Goal: Use online tool/utility: Use online tool/utility

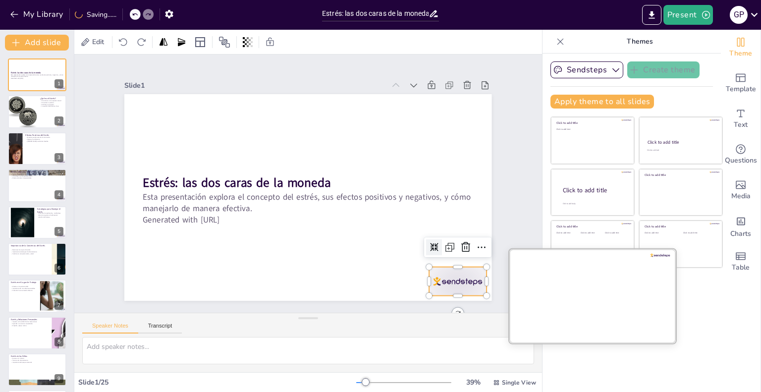
scroll to position [10, 0]
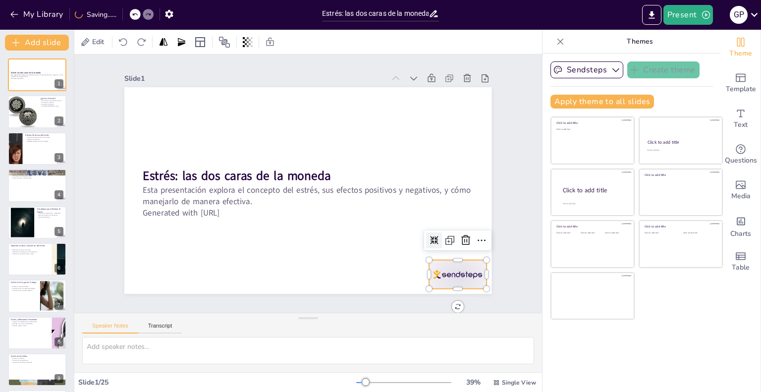
checkbox input "true"
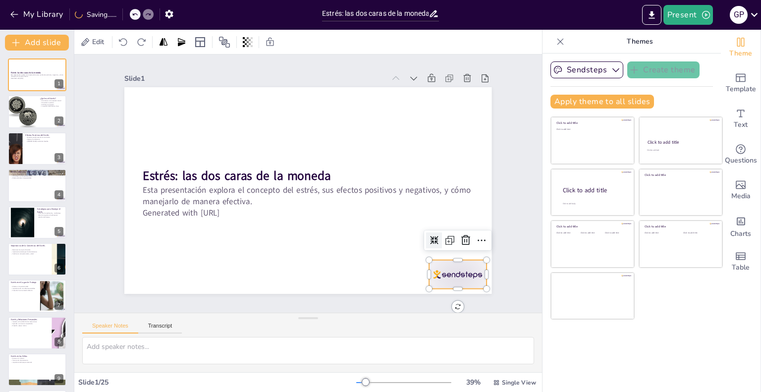
checkbox input "true"
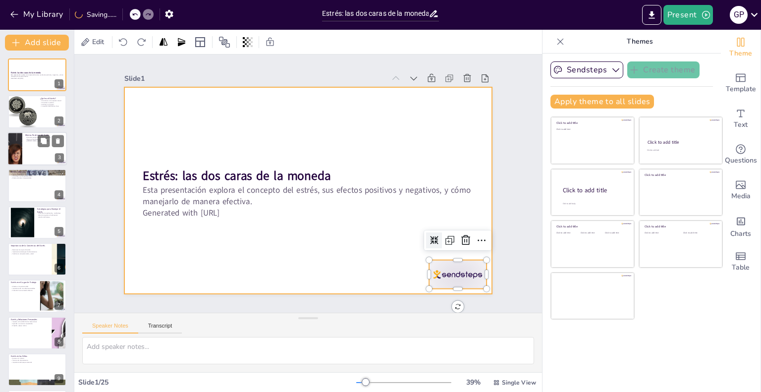
checkbox input "true"
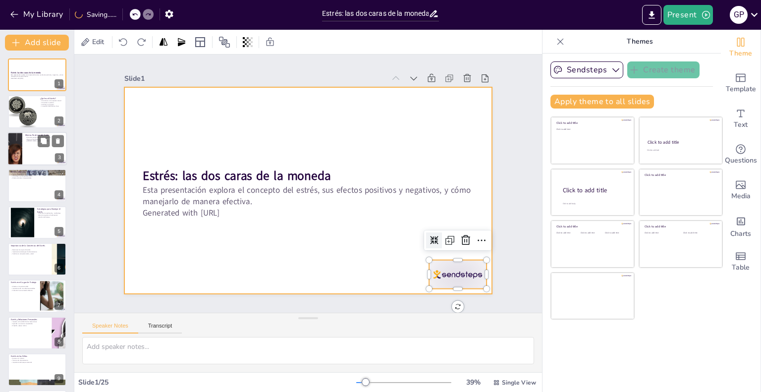
checkbox input "true"
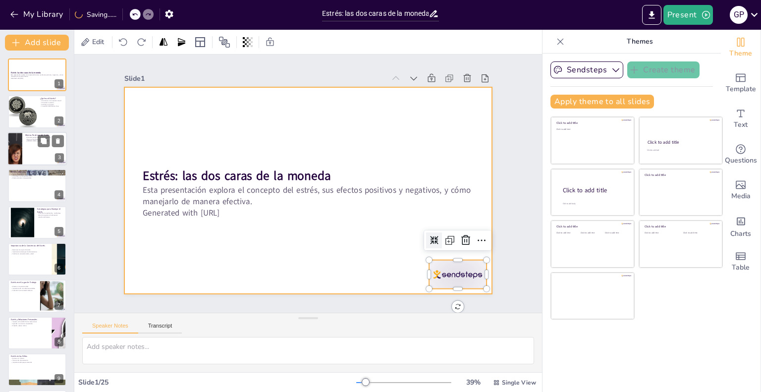
checkbox input "true"
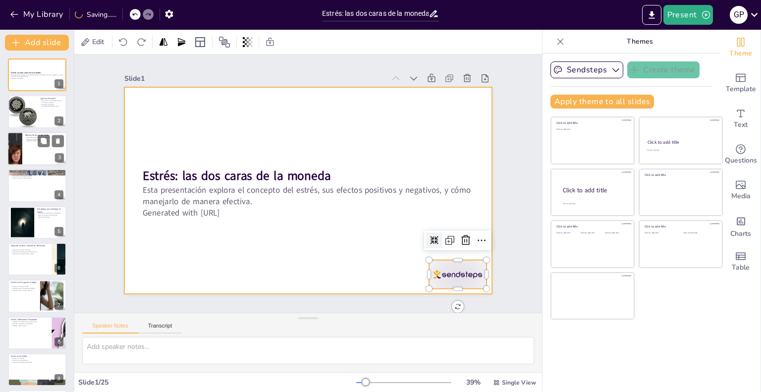
checkbox input "true"
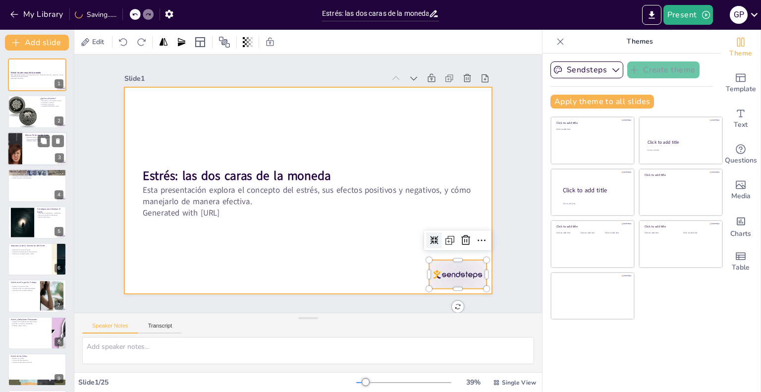
checkbox input "true"
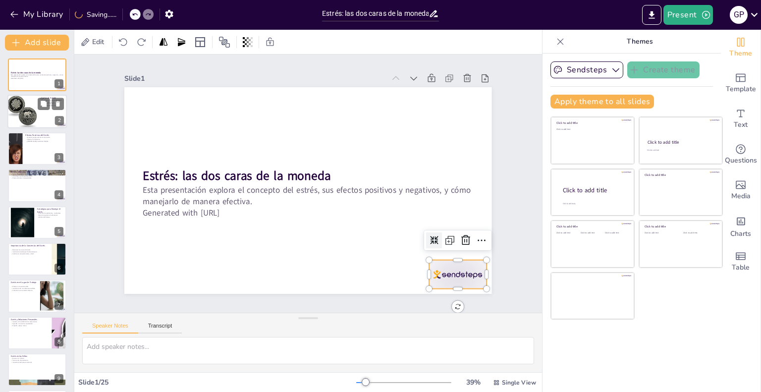
checkbox input "true"
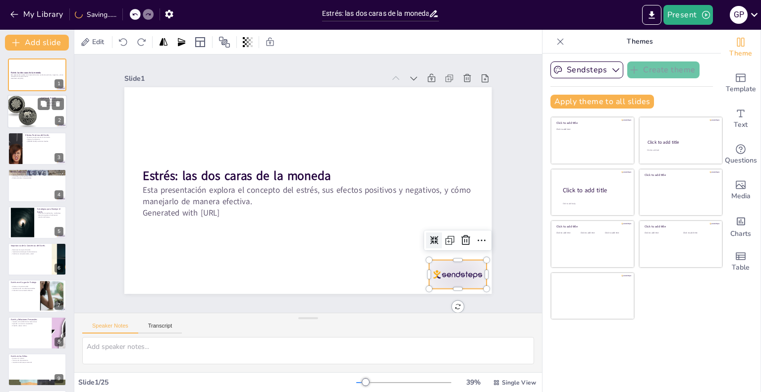
checkbox input "true"
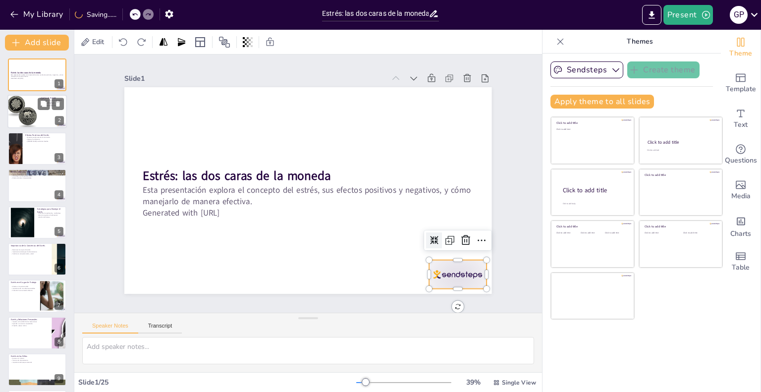
checkbox input "true"
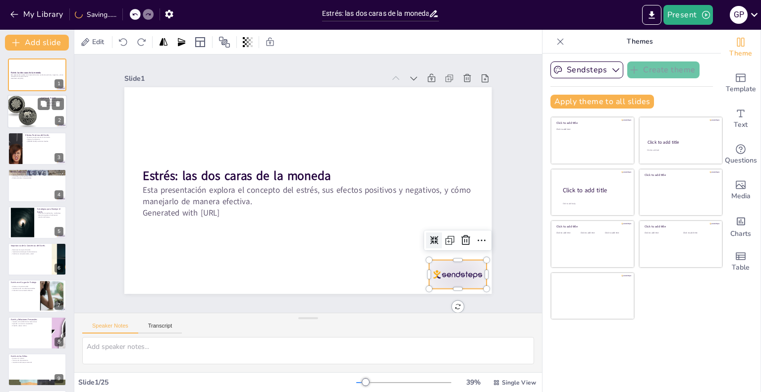
checkbox input "true"
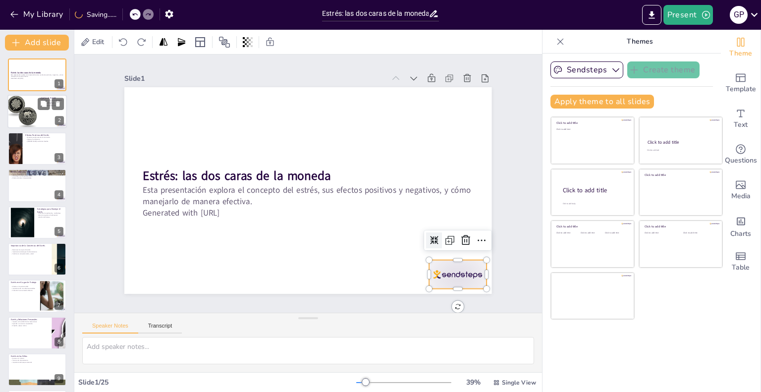
checkbox input "true"
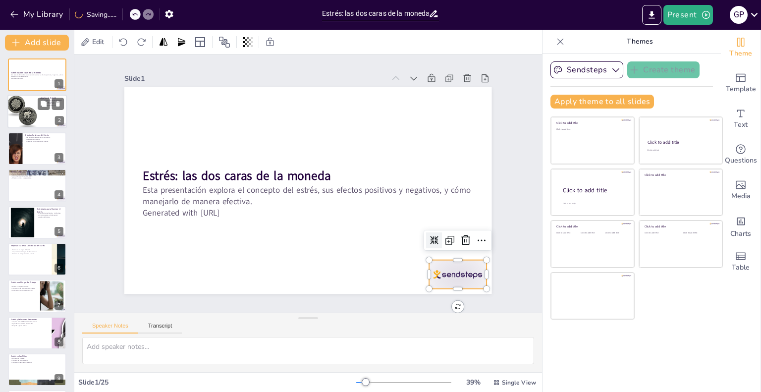
click at [47, 122] on div at bounding box center [36, 112] width 59 height 34
checkbox input "true"
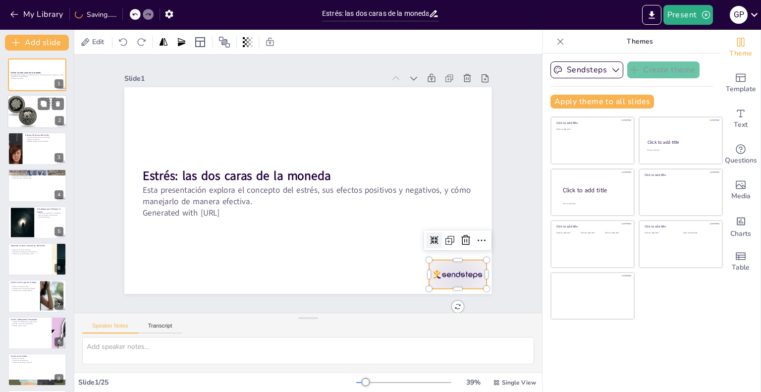
checkbox input "true"
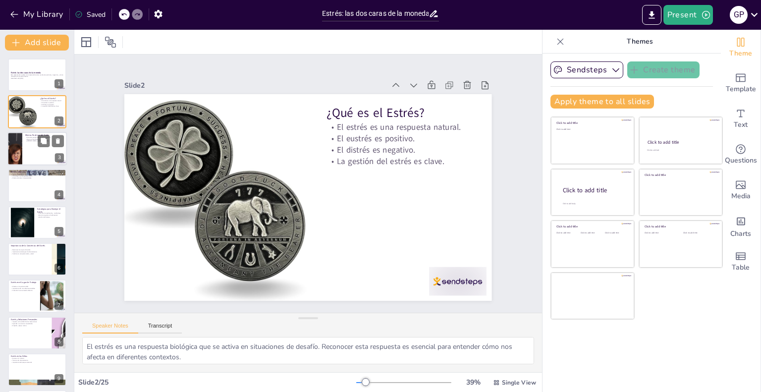
checkbox input "true"
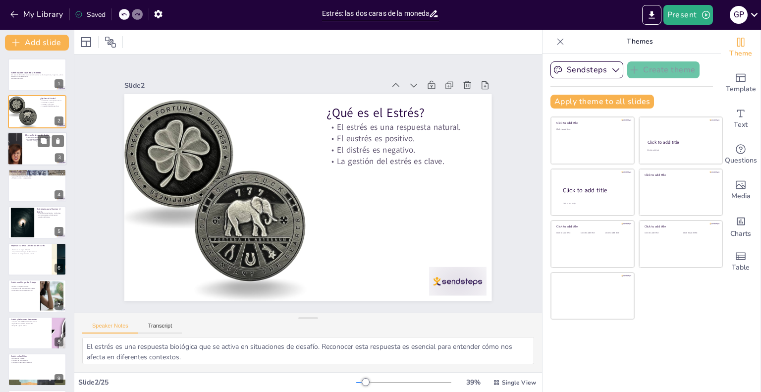
checkbox input "true"
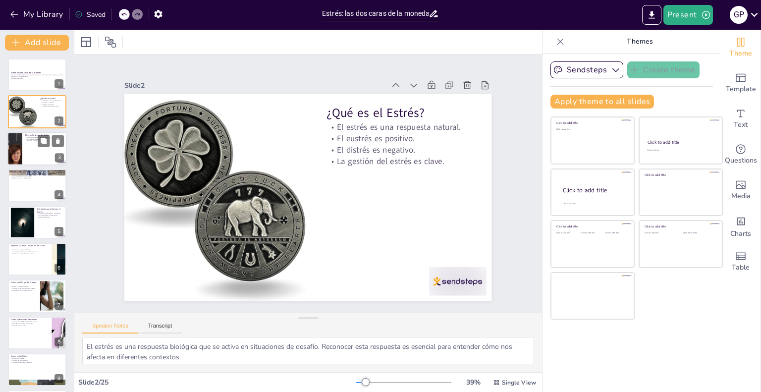
checkbox input "true"
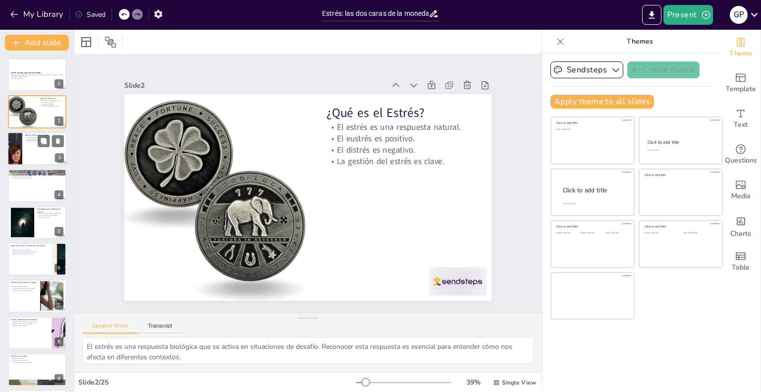
checkbox input "true"
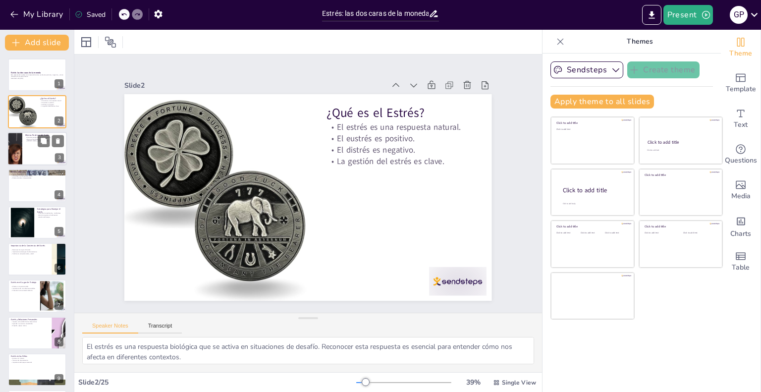
checkbox input "true"
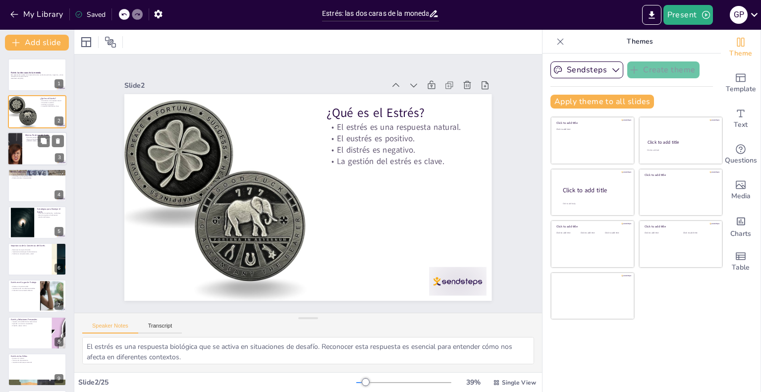
checkbox input "true"
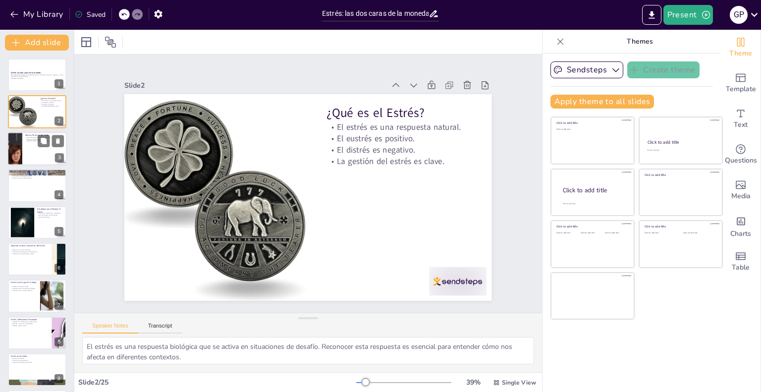
click at [35, 152] on div at bounding box center [36, 149] width 59 height 34
checkbox input "true"
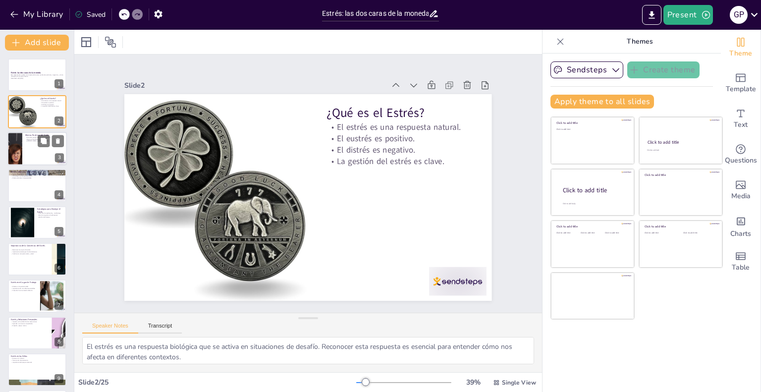
checkbox input "true"
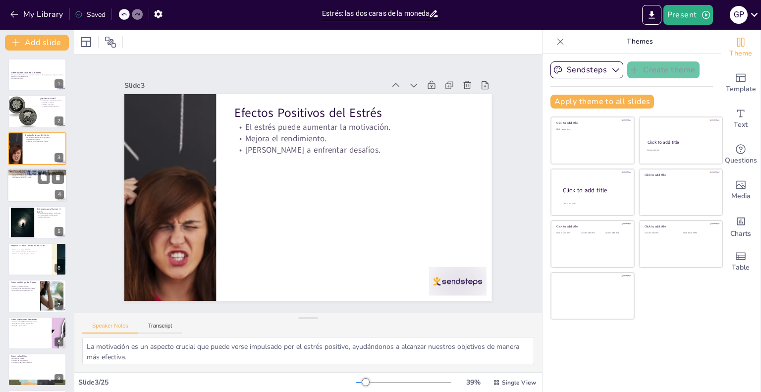
checkbox input "true"
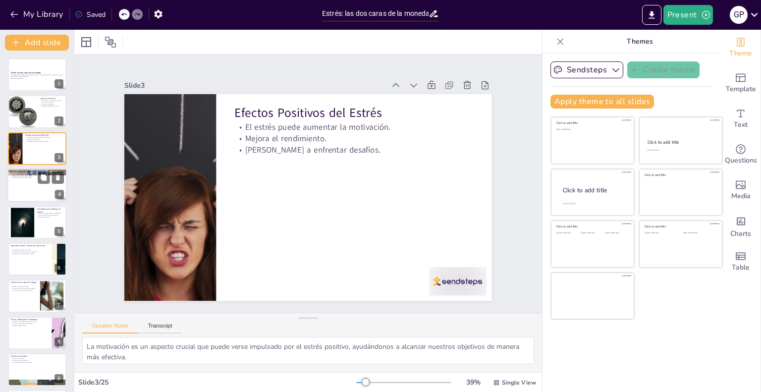
checkbox input "true"
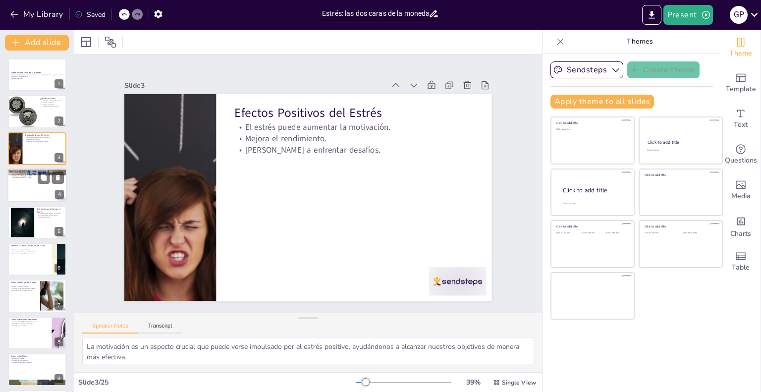
checkbox input "true"
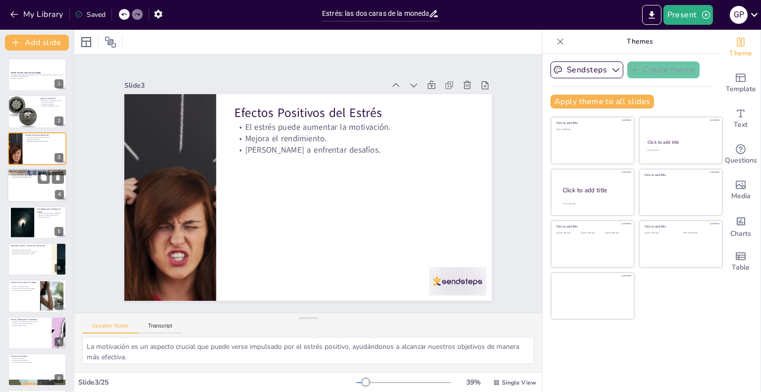
checkbox input "true"
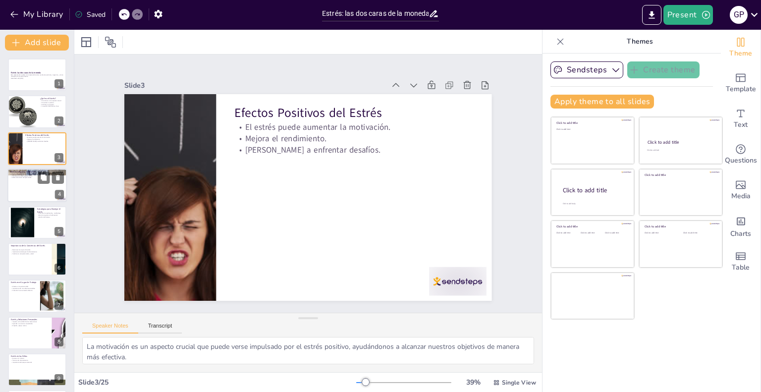
checkbox input "true"
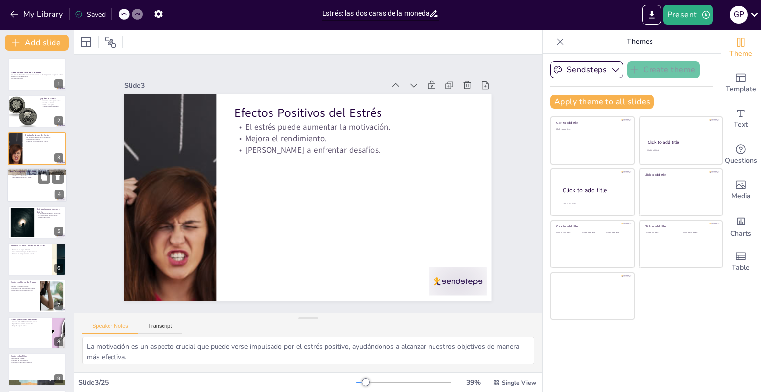
checkbox input "true"
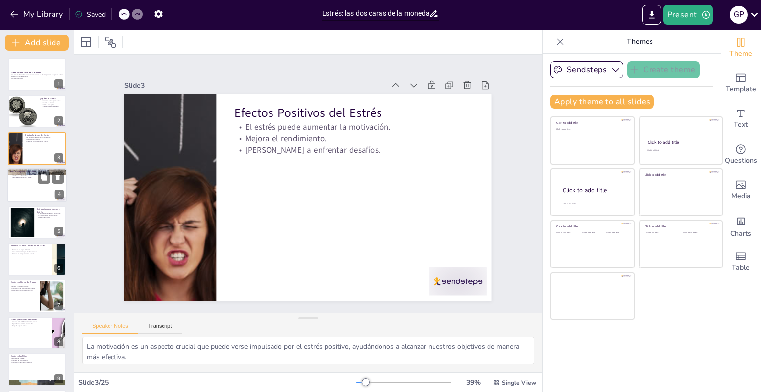
click at [29, 186] on div at bounding box center [36, 185] width 59 height 34
checkbox input "true"
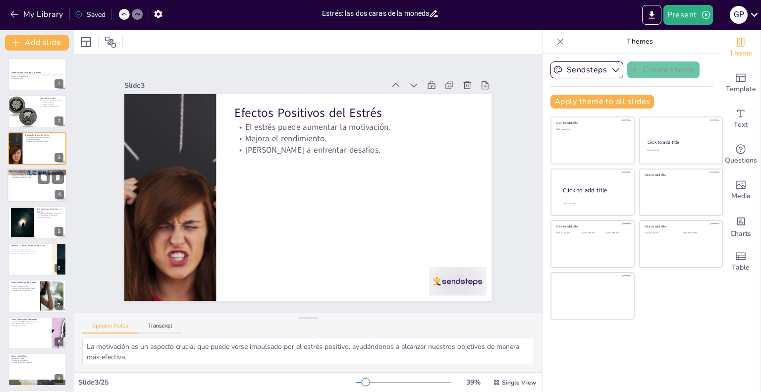
checkbox input "true"
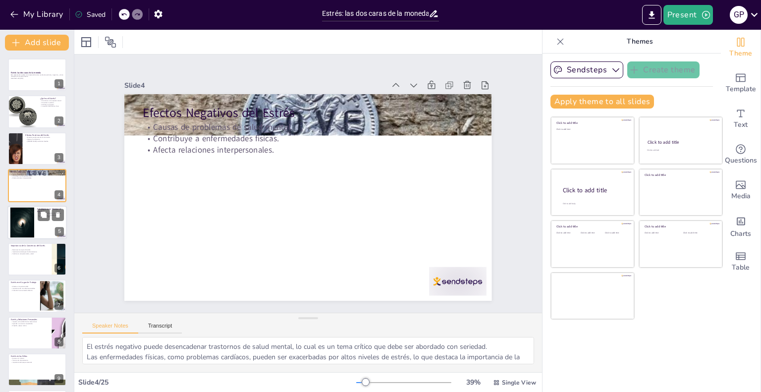
checkbox input "true"
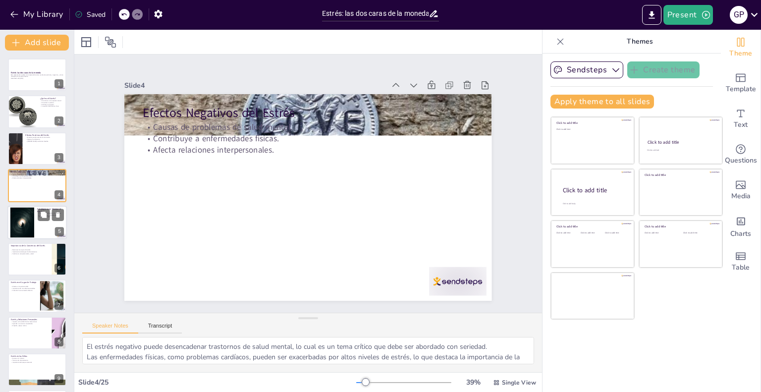
checkbox input "true"
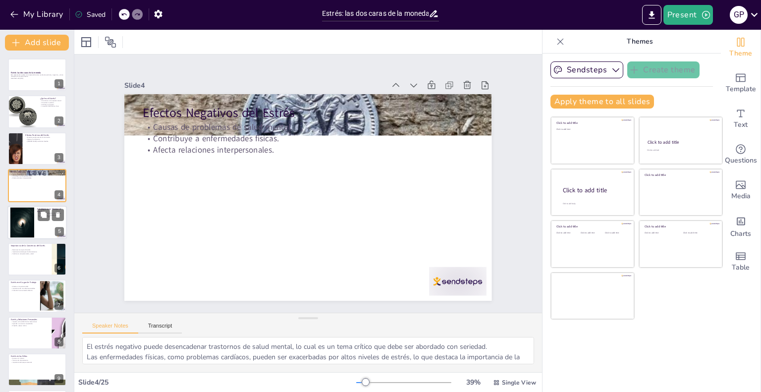
checkbox input "true"
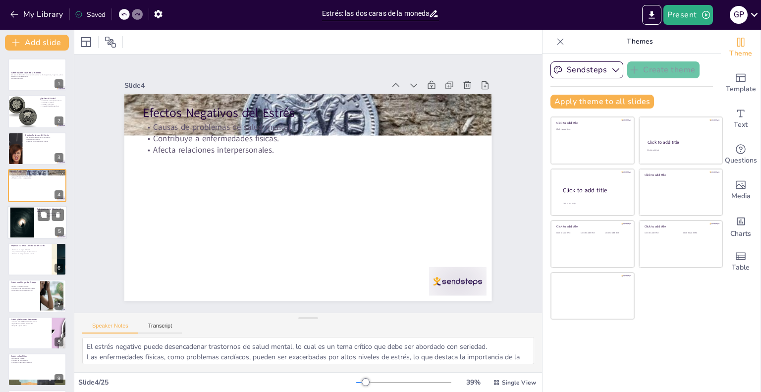
click at [31, 225] on div at bounding box center [22, 222] width 45 height 30
checkbox input "true"
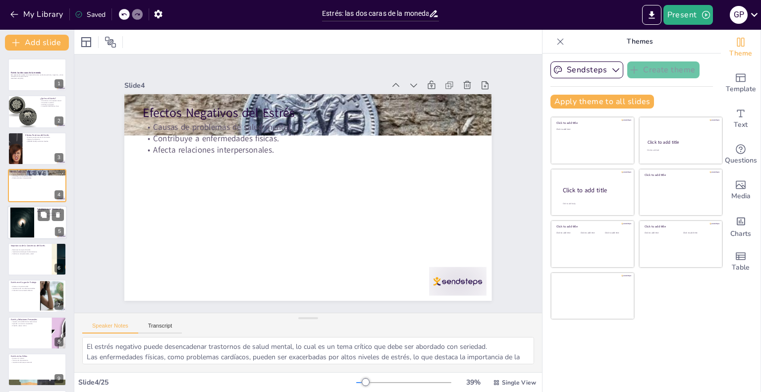
checkbox input "true"
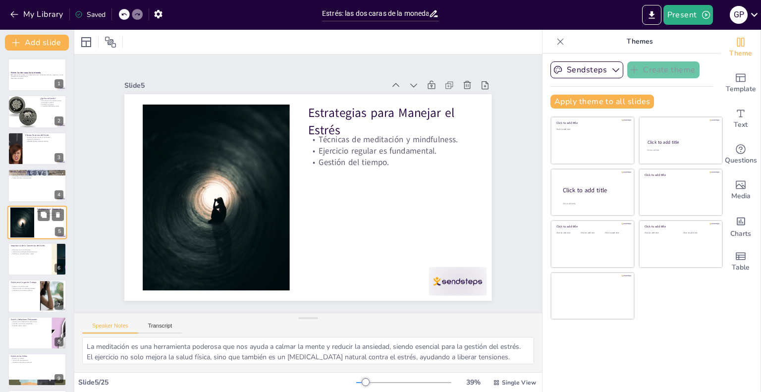
scroll to position [1, 0]
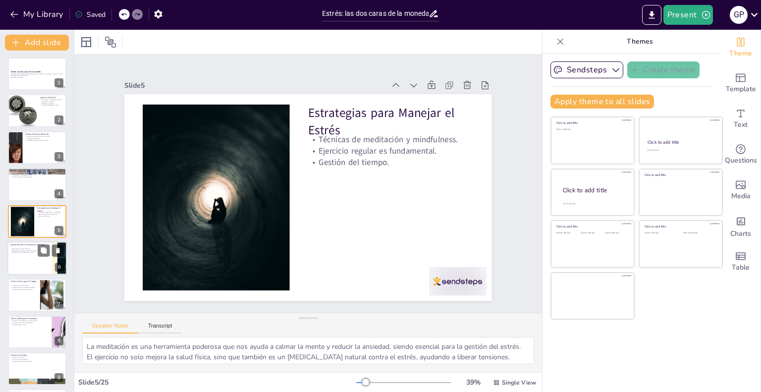
checkbox input "true"
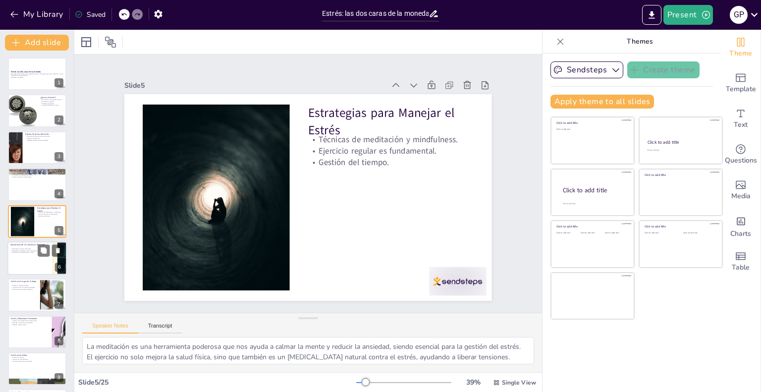
checkbox input "true"
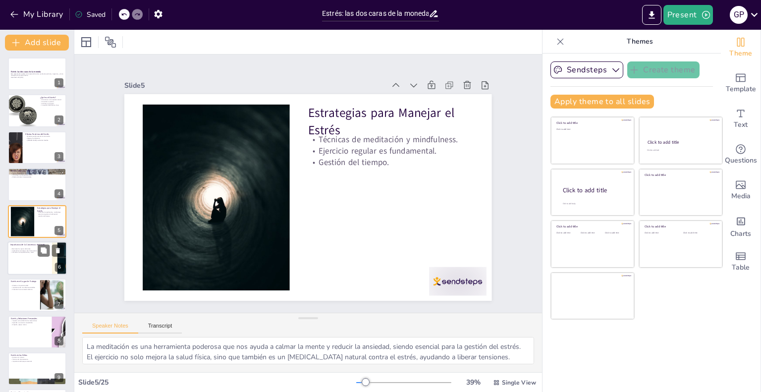
checkbox input "true"
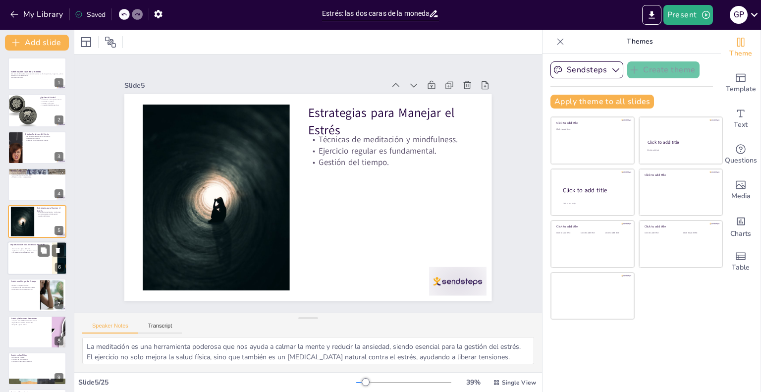
checkbox input "true"
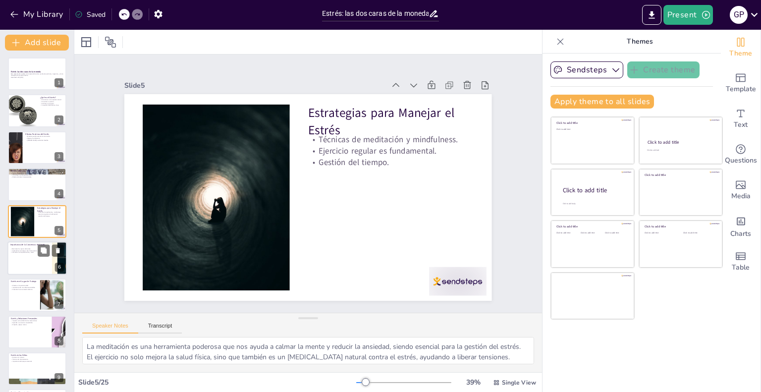
checkbox input "true"
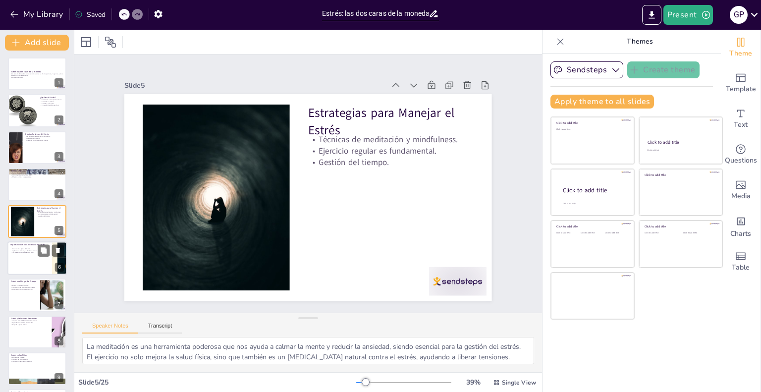
checkbox input "true"
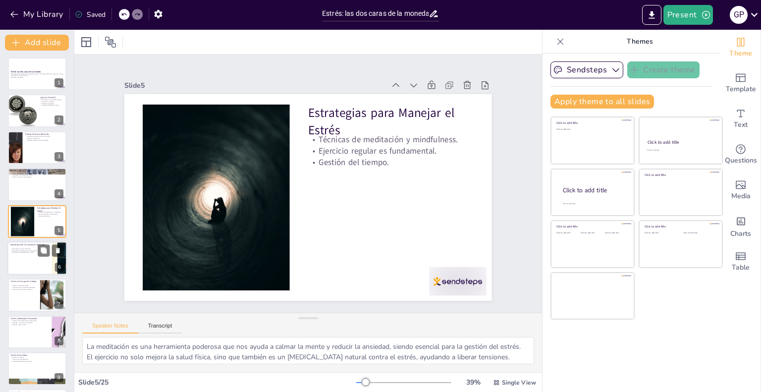
checkbox input "true"
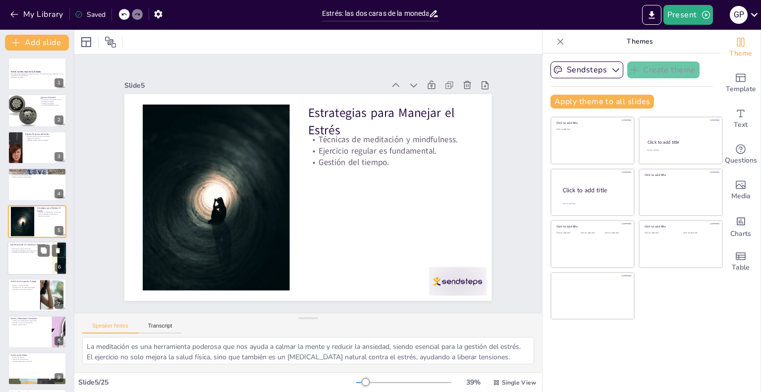
checkbox input "true"
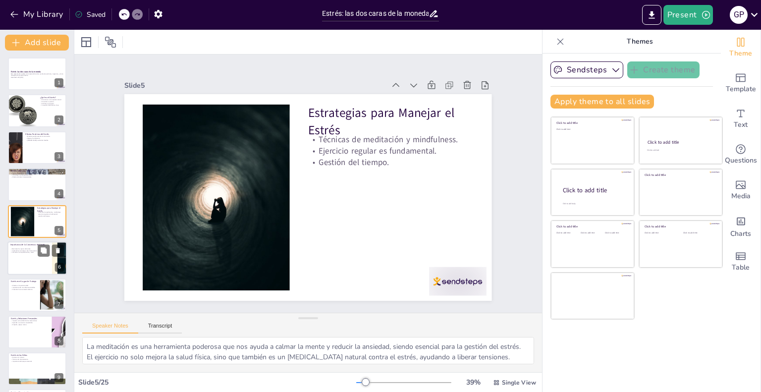
click at [26, 254] on div at bounding box center [36, 258] width 59 height 34
checkbox input "true"
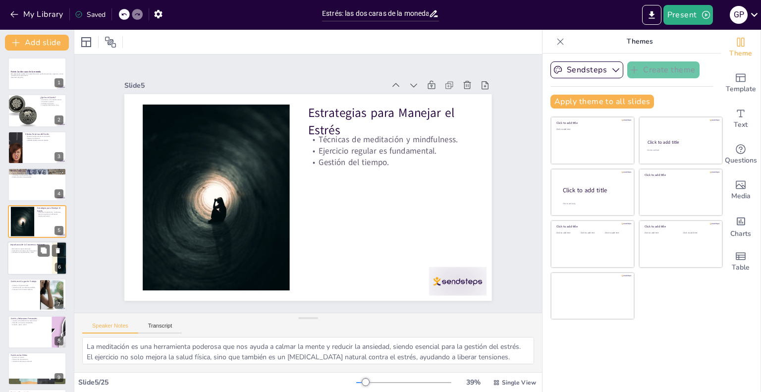
checkbox input "true"
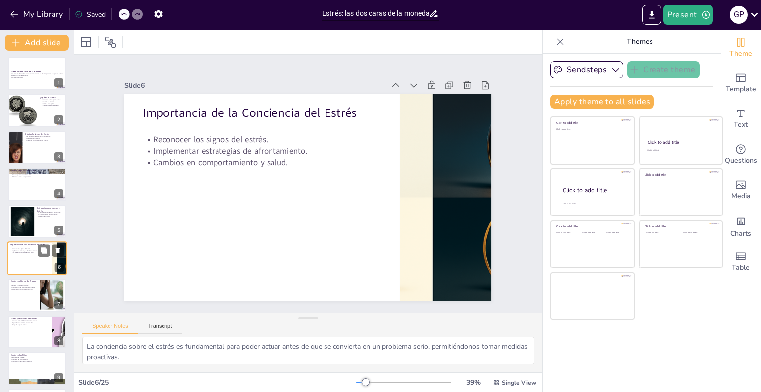
scroll to position [38, 0]
